Goal: Transaction & Acquisition: Purchase product/service

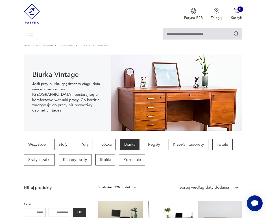
scroll to position [63, 0]
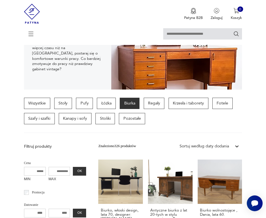
click at [205, 146] on div "Sortuj według daty dodania" at bounding box center [204, 146] width 49 height 6
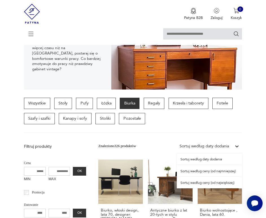
click at [223, 182] on div "Sortuj według ceny (od największej)" at bounding box center [209, 183] width 65 height 12
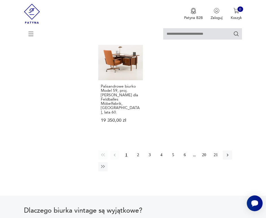
scroll to position [695, 0]
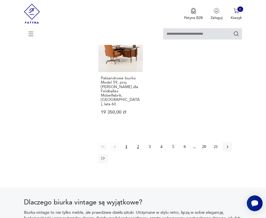
click at [136, 142] on button "2" at bounding box center [138, 146] width 9 height 9
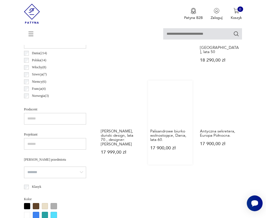
scroll to position [259, 0]
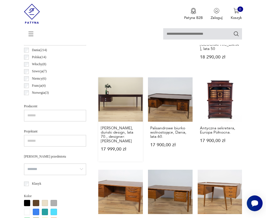
click at [108, 91] on link "[PERSON_NAME], duński design, lata 70., designer: [PERSON_NAME] 17 999,00 zł" at bounding box center [120, 119] width 45 height 84
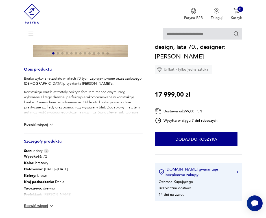
scroll to position [95, 0]
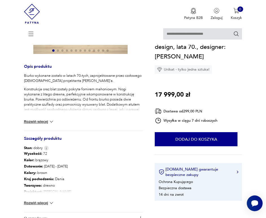
click at [41, 201] on button "Rozwiń więcej" at bounding box center [39, 203] width 30 height 6
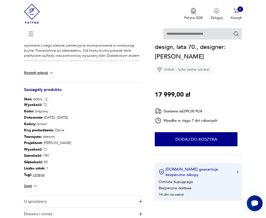
scroll to position [172, 0]
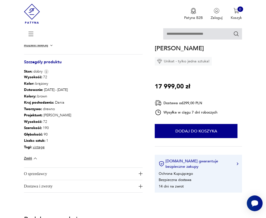
click at [56, 176] on span "O sprzedawcy" at bounding box center [80, 174] width 112 height 12
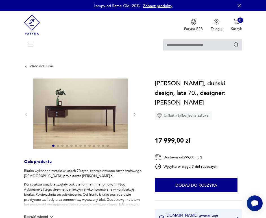
scroll to position [0, 0]
click at [73, 135] on img at bounding box center [80, 113] width 94 height 71
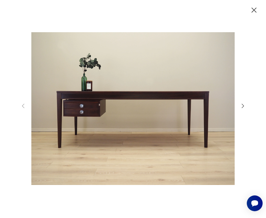
click at [243, 104] on icon "button" at bounding box center [243, 106] width 6 height 6
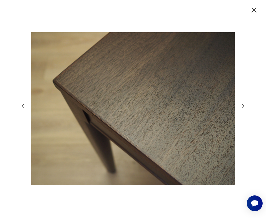
click at [243, 104] on icon "button" at bounding box center [243, 106] width 6 height 6
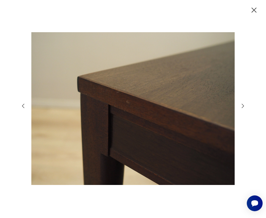
click at [243, 104] on icon "button" at bounding box center [243, 106] width 6 height 6
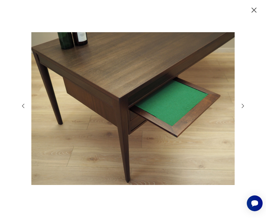
click at [243, 104] on icon "button" at bounding box center [243, 106] width 6 height 6
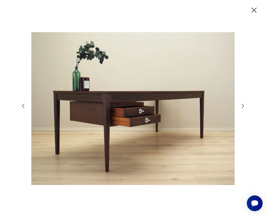
click at [242, 105] on icon "button" at bounding box center [243, 106] width 6 height 6
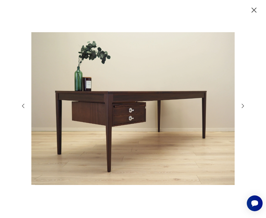
click at [242, 105] on icon "button" at bounding box center [243, 106] width 6 height 6
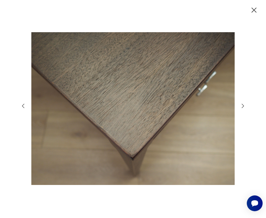
click at [242, 105] on icon "button" at bounding box center [243, 106] width 6 height 6
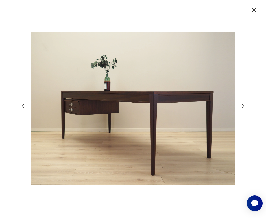
click at [242, 105] on icon "button" at bounding box center [243, 106] width 6 height 6
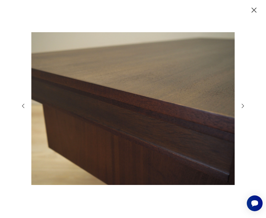
click at [242, 105] on icon "button" at bounding box center [243, 106] width 6 height 6
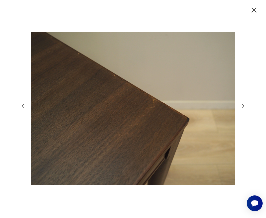
click at [255, 10] on icon "button" at bounding box center [254, 10] width 9 height 9
